Goal: Check status: Check status

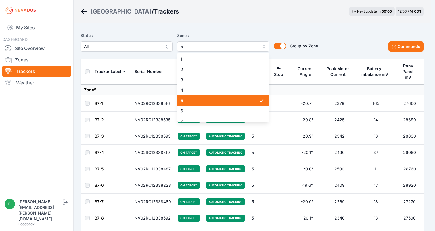
click at [236, 47] on span "5" at bounding box center [218, 46] width 77 height 7
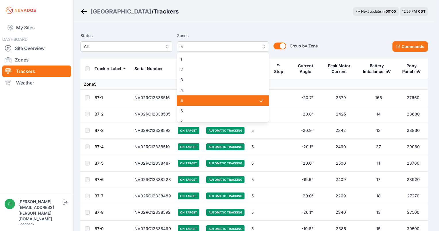
click at [224, 98] on span "5" at bounding box center [219, 101] width 78 height 6
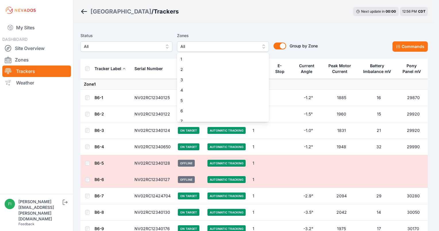
scroll to position [41, 0]
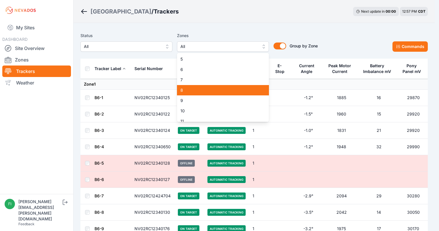
click at [247, 91] on span "8" at bounding box center [219, 90] width 78 height 6
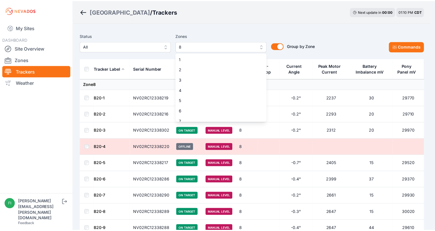
scroll to position [15, 0]
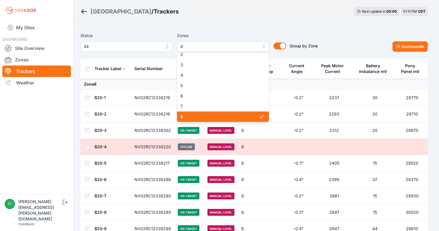
click at [259, 116] on icon at bounding box center [262, 117] width 6 height 6
click at [249, 119] on span "8" at bounding box center [219, 117] width 78 height 6
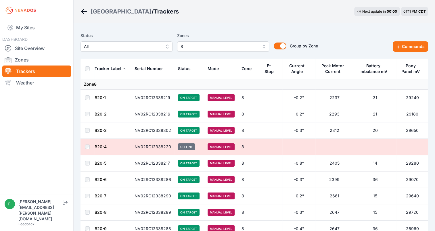
click at [299, 21] on div "Sunlight Road / Trackers Next update in 00 : 00 01:11 PM CDT" at bounding box center [254, 11] width 361 height 23
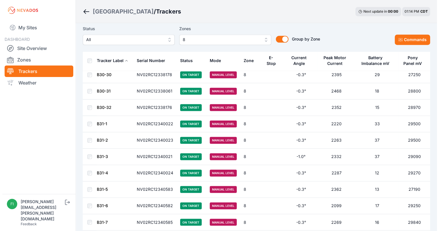
scroll to position [873, 0]
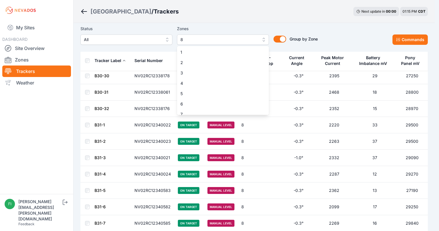
click at [252, 39] on span "8" at bounding box center [218, 39] width 77 height 7
click at [252, 49] on span "2" at bounding box center [219, 48] width 78 height 6
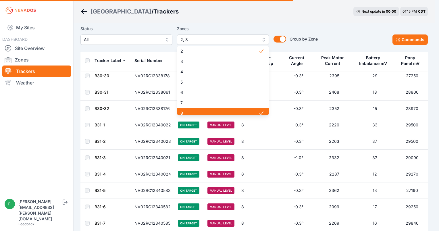
click at [245, 111] on div "1 2 3 4 5 6 7 8 9 10 11 12 13 14 15" at bounding box center [223, 80] width 92 height 69
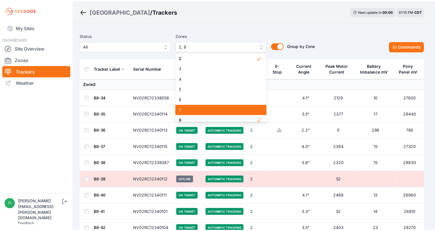
scroll to position [15, 0]
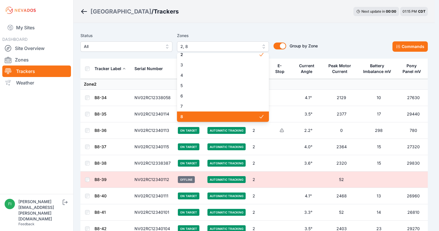
click at [245, 116] on span "8" at bounding box center [219, 117] width 78 height 6
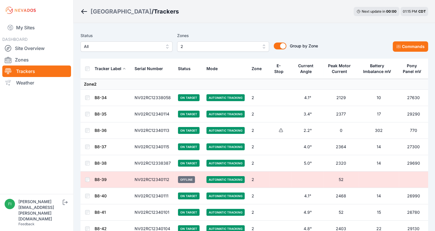
click at [256, 23] on div "Sunlight Road / Trackers Next update in 00 : 00 01:15 PM CDT" at bounding box center [254, 11] width 361 height 23
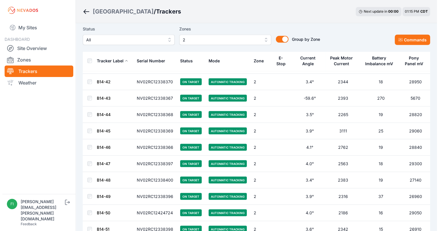
scroll to position [1046, 0]
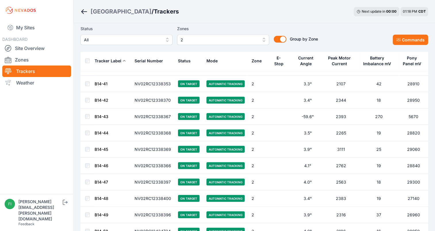
click at [253, 35] on button "2" at bounding box center [223, 39] width 92 height 10
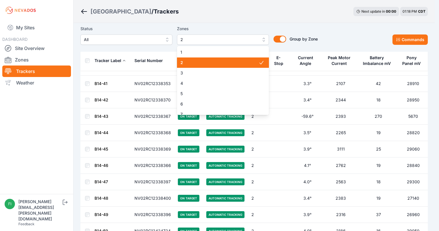
click at [251, 62] on span "2" at bounding box center [219, 63] width 78 height 6
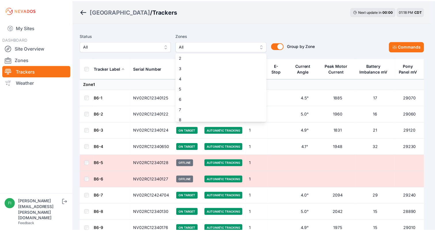
scroll to position [23, 0]
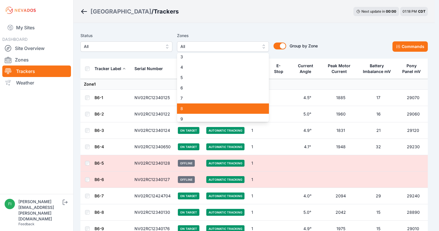
click at [253, 110] on span "8" at bounding box center [219, 109] width 78 height 6
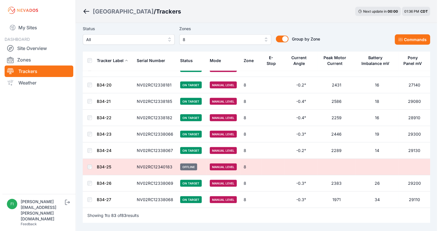
scroll to position [1241, 0]
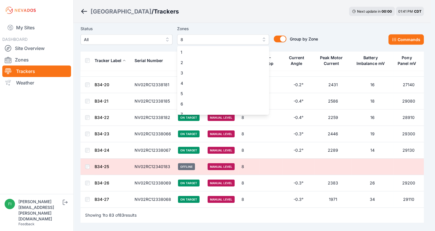
click at [249, 41] on span "8" at bounding box center [218, 39] width 77 height 7
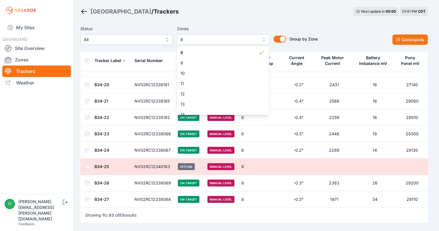
scroll to position [71, 0]
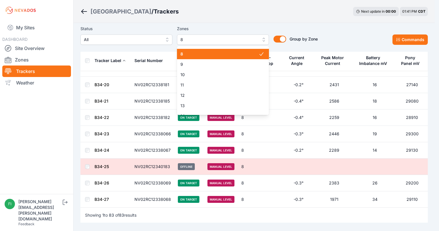
click at [253, 57] on span "8" at bounding box center [219, 54] width 78 height 6
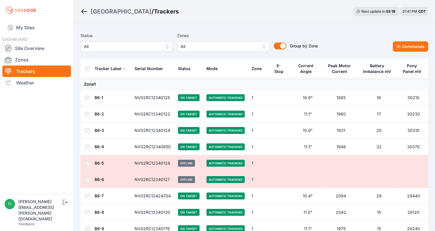
click at [253, 45] on span "All" at bounding box center [218, 46] width 77 height 7
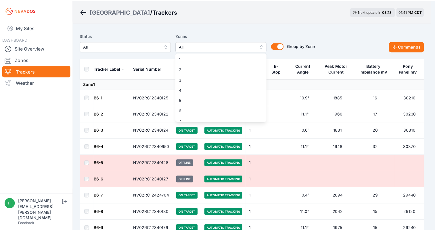
scroll to position [88, 0]
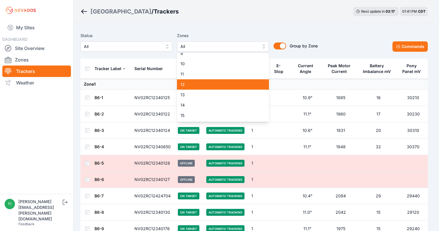
click at [224, 87] on span "12" at bounding box center [219, 85] width 78 height 6
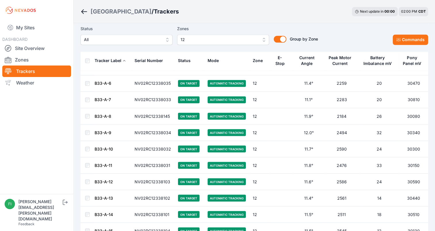
scroll to position [976, 0]
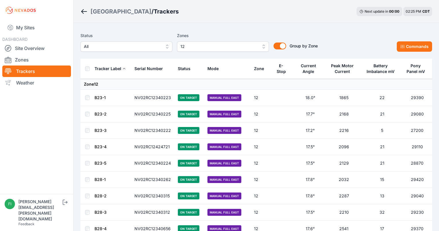
click at [219, 43] on button "12" at bounding box center [223, 46] width 92 height 10
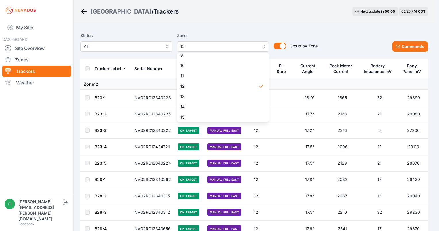
scroll to position [88, 0]
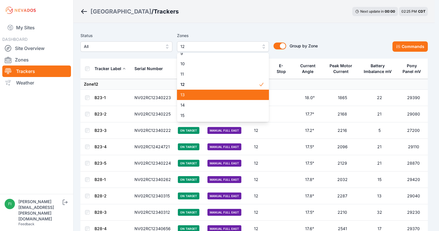
click at [249, 94] on span "13" at bounding box center [219, 95] width 78 height 6
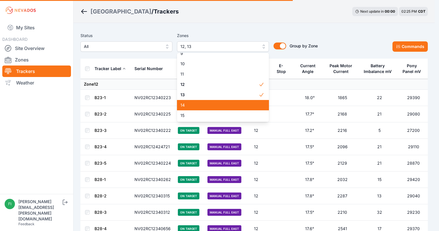
click at [249, 105] on span "14" at bounding box center [219, 105] width 78 height 6
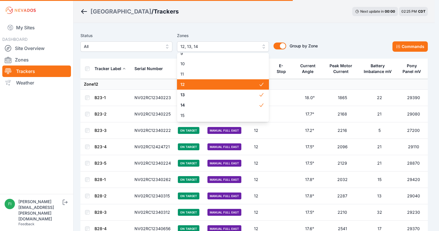
click at [250, 86] on span "12" at bounding box center [219, 85] width 78 height 6
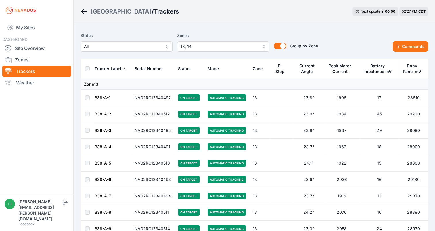
click at [260, 45] on button "13, 14" at bounding box center [223, 46] width 92 height 10
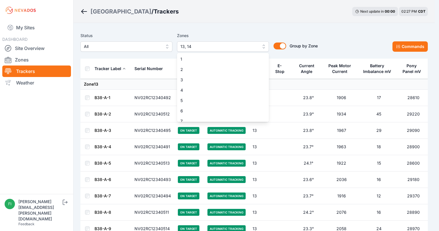
scroll to position [67, 0]
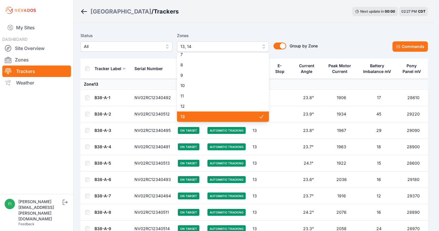
click at [251, 115] on span "13" at bounding box center [219, 117] width 78 height 6
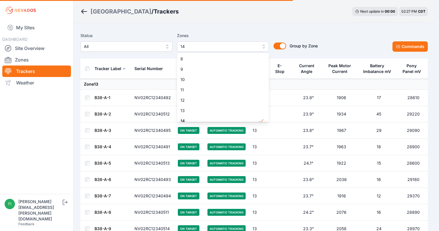
scroll to position [78, 0]
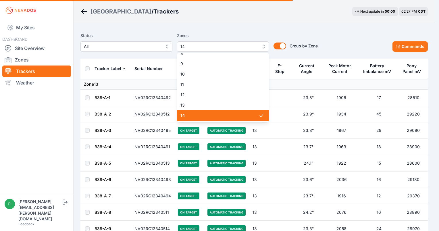
click at [259, 114] on icon at bounding box center [262, 116] width 6 height 6
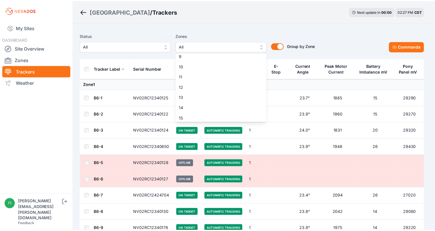
scroll to position [88, 0]
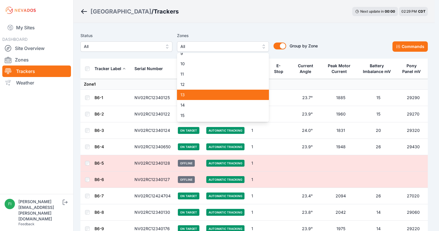
click at [240, 95] on span "13" at bounding box center [219, 95] width 78 height 6
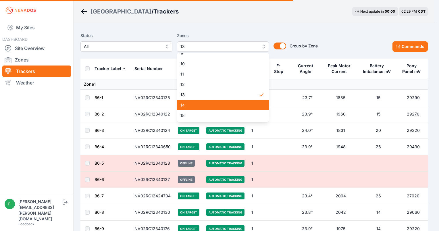
click at [241, 103] on span "14" at bounding box center [219, 105] width 78 height 6
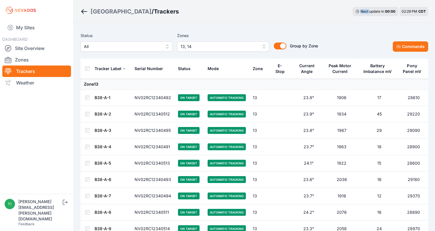
click at [305, 22] on div "Sunlight Road / Trackers Next update in 00 : 00 02:29 PM CDT" at bounding box center [254, 11] width 361 height 23
drag, startPoint x: 305, startPoint y: 22, endPoint x: 284, endPoint y: 22, distance: 20.4
click at [284, 22] on div "Sunlight Road / Trackers Next update in 00 : 00 02:29 PM CDT" at bounding box center [254, 11] width 361 height 23
